Goal: Task Accomplishment & Management: Complete application form

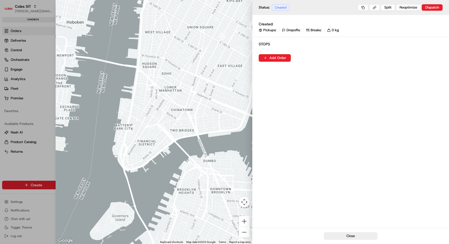
click at [35, 167] on div at bounding box center [224, 122] width 449 height 244
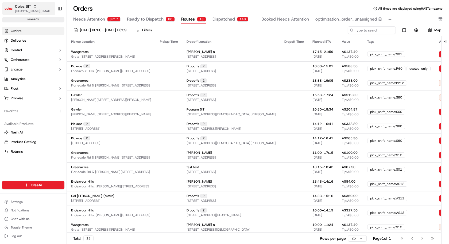
click at [36, 6] on icon "button" at bounding box center [35, 7] width 4 height 4
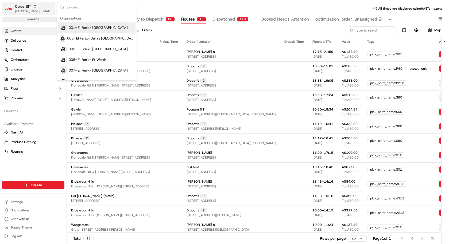
click at [36, 6] on icon "button" at bounding box center [35, 7] width 4 height 4
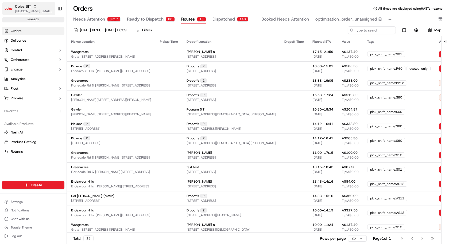
click at [36, 6] on icon "button" at bounding box center [35, 7] width 4 height 4
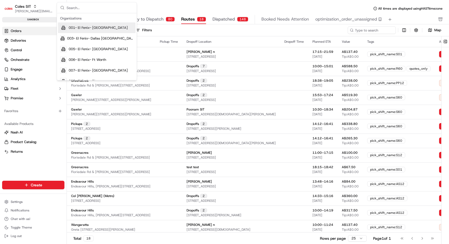
click at [213, 5] on div "Orders All times are displayed using HAST timezone" at bounding box center [258, 8] width 382 height 9
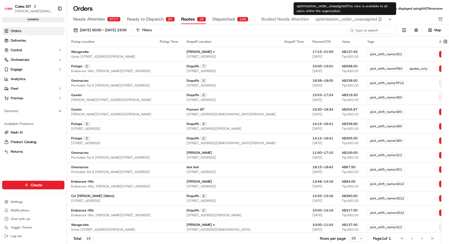
click at [426, 3] on div "Orders All times are displayed using HAST timezone Needs Attention 8717 Ready t…" at bounding box center [258, 122] width 382 height 244
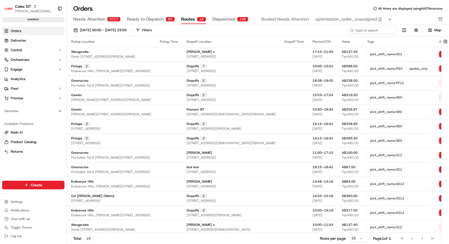
click at [428, 9] on span "All times are displayed using HAST timezone" at bounding box center [410, 8] width 64 height 4
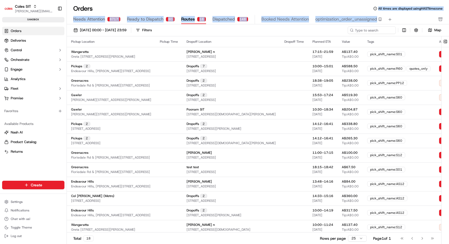
drag, startPoint x: 428, startPoint y: 9, endPoint x: 363, endPoint y: 21, distance: 65.6
click at [388, 14] on div "Orders All times are displayed using HAST timezone Needs Attention 8717 Ready t…" at bounding box center [258, 14] width 382 height 20
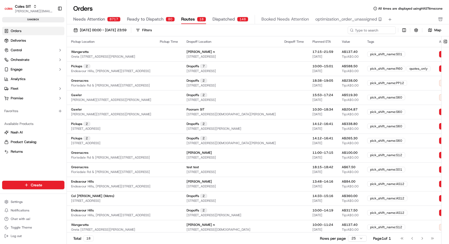
click at [24, 171] on div "Orders Deliveries Control Orchestrate Engage Analytics Fleet Promise Favorites …" at bounding box center [33, 101] width 67 height 152
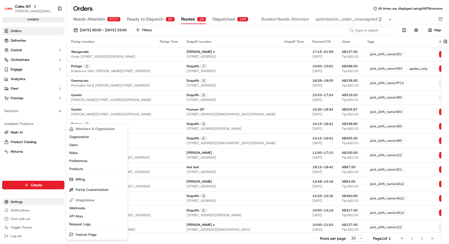
click at [41, 204] on html "Coles SIT [PERSON_NAME][EMAIL_ADDRESS][DOMAIN_NAME] Toggle Sidebar sandbox Orde…" at bounding box center [224, 122] width 449 height 244
click at [80, 142] on link "Users" at bounding box center [97, 145] width 60 height 8
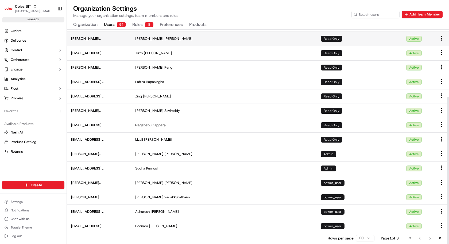
scroll to position [98, 0]
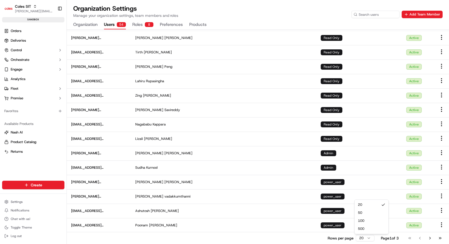
click at [367, 236] on html "Coles SIT [PERSON_NAME][EMAIL_ADDRESS][DOMAIN_NAME] Toggle Sidebar sandbox Orde…" at bounding box center [224, 122] width 449 height 244
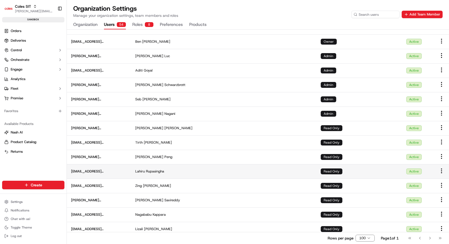
scroll to position [10, 0]
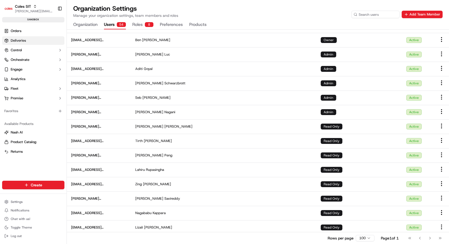
click at [43, 43] on link "Deliveries" at bounding box center [33, 40] width 62 height 9
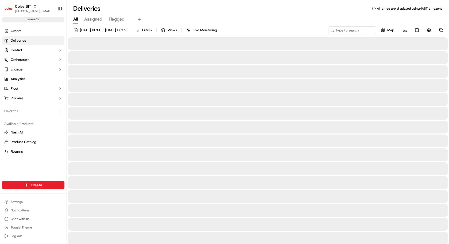
click at [217, 32] on span "Live Monitoring" at bounding box center [205, 30] width 24 height 5
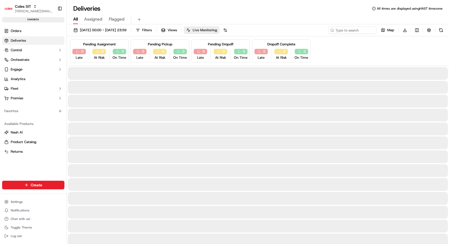
click at [217, 30] on span "Live Monitoring" at bounding box center [205, 30] width 24 height 5
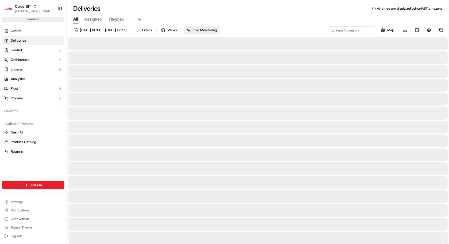
click at [217, 30] on span "Live Monitoring" at bounding box center [205, 30] width 24 height 5
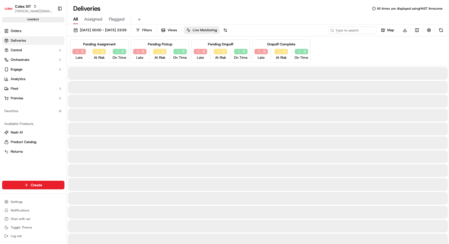
click at [217, 30] on span "Live Monitoring" at bounding box center [205, 30] width 24 height 5
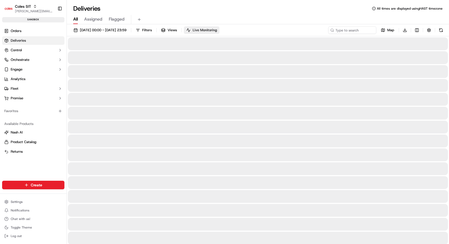
click at [217, 30] on span "Live Monitoring" at bounding box center [205, 30] width 24 height 5
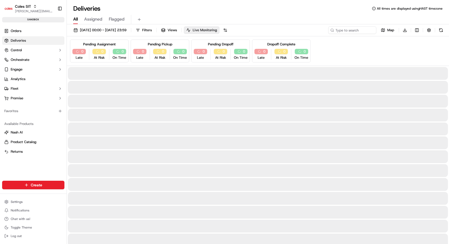
click at [217, 30] on span "Live Monitoring" at bounding box center [205, 30] width 24 height 5
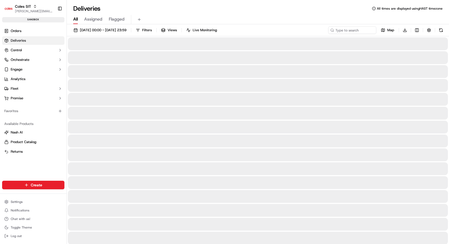
click at [216, 6] on div "Deliveries All times are displayed using HAST timezone" at bounding box center [258, 8] width 382 height 9
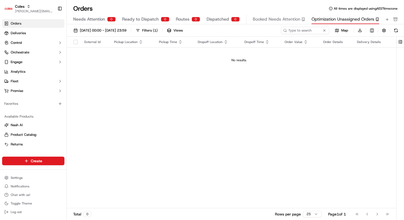
click at [101, 22] on button "Needs Attention 0" at bounding box center [94, 19] width 42 height 9
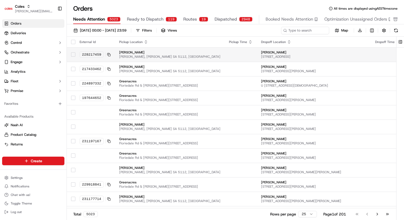
click at [76, 55] on td "228217459" at bounding box center [95, 54] width 40 height 14
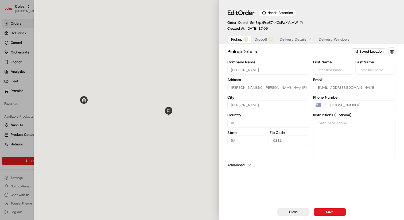
type input "+1"
